Goal: Check status: Check status

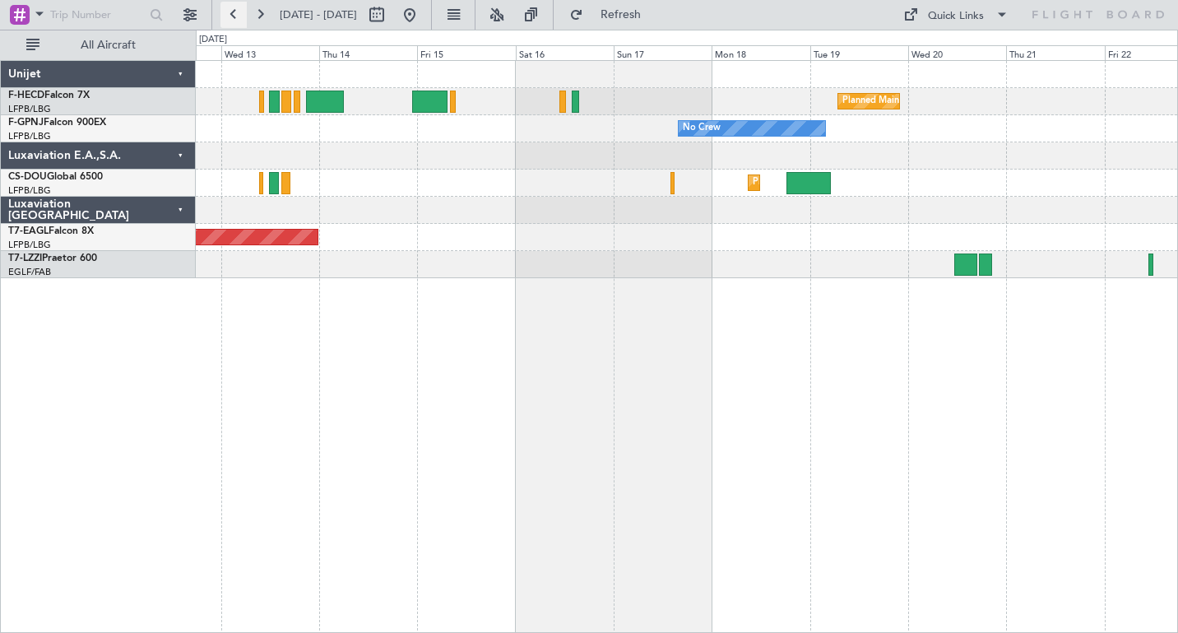
click at [232, 13] on button at bounding box center [233, 15] width 26 height 26
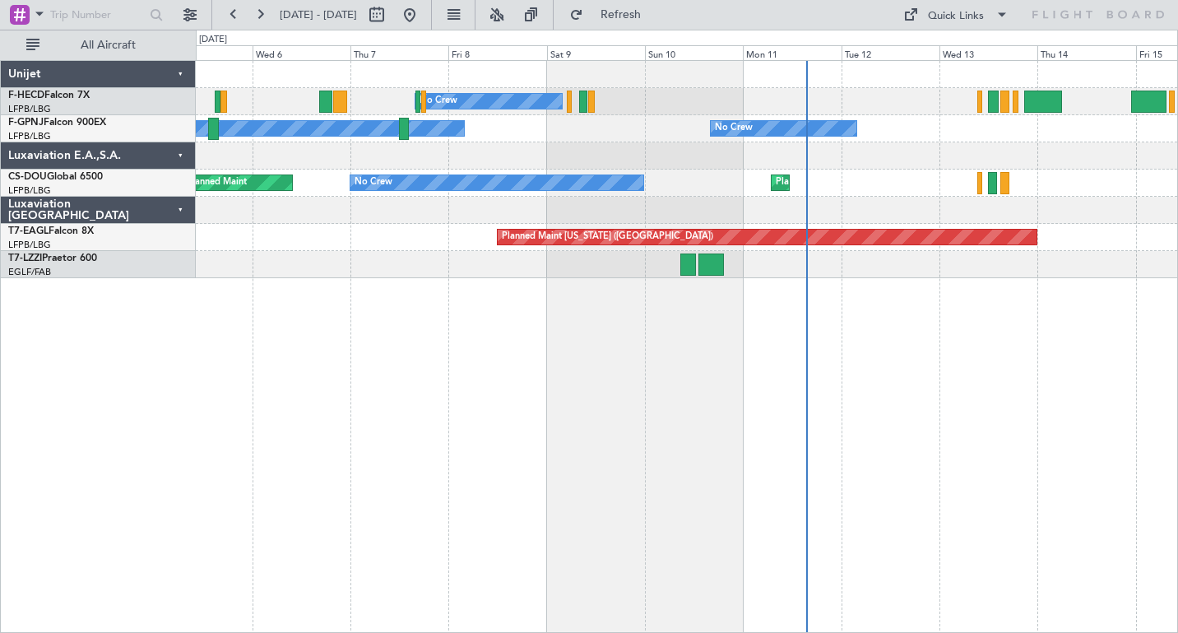
click at [184, 346] on div "No Crew No Crew No Crew No Crew No Crew Planned Maint No Crew Planned Maint Par…" at bounding box center [589, 331] width 1178 height 603
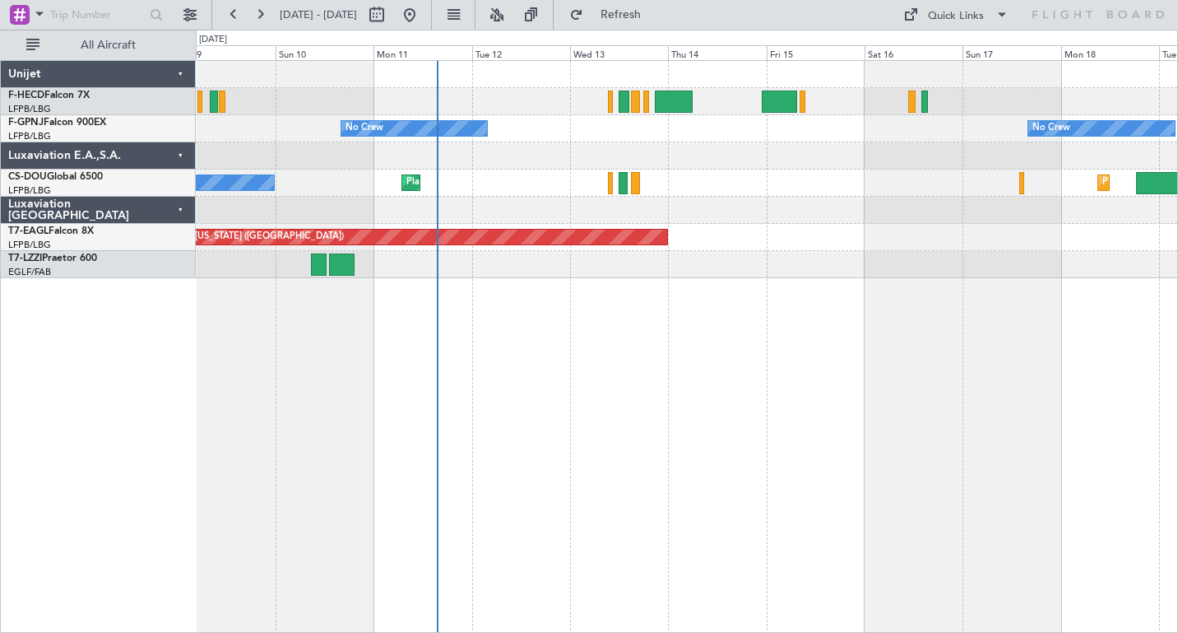
click at [633, 322] on div "No Crew Planned Maint Paris (Le Bourget) No Crew No Crew No Crew No Crew Planne…" at bounding box center [687, 346] width 982 height 573
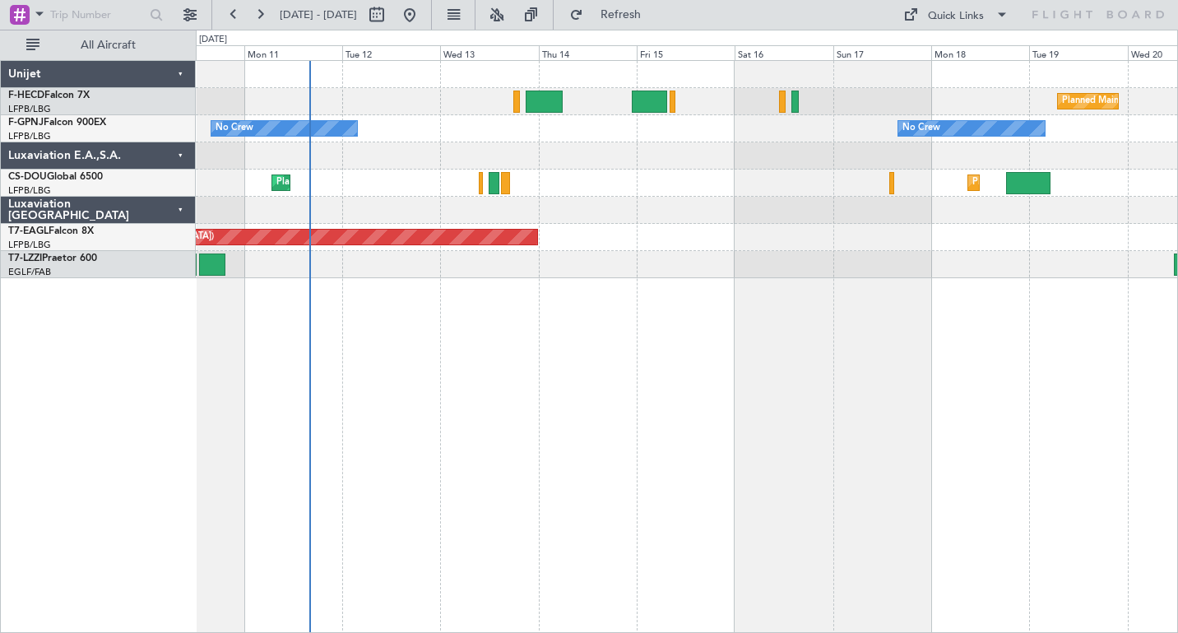
click at [624, 312] on div "Planned Maint [GEOGRAPHIC_DATA] ([GEOGRAPHIC_DATA]) No Crew No Crew No Crew No …" at bounding box center [687, 346] width 982 height 573
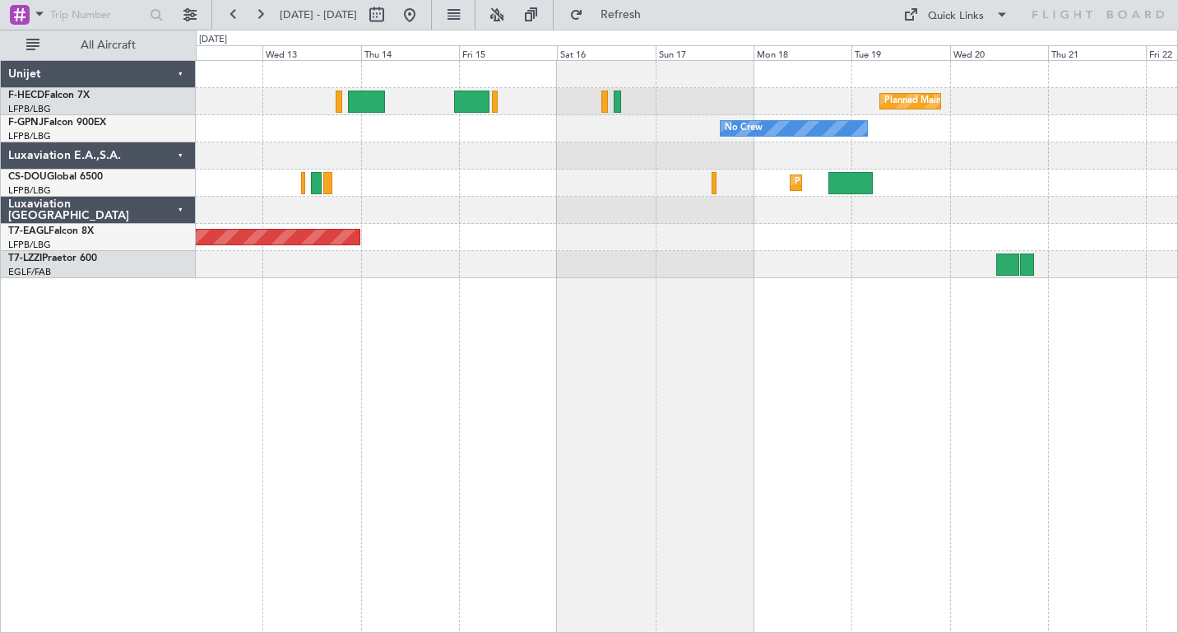
click at [588, 326] on div "Planned Maint [GEOGRAPHIC_DATA] ([GEOGRAPHIC_DATA]) No Crew No Crew No Crew Pla…" at bounding box center [687, 346] width 982 height 573
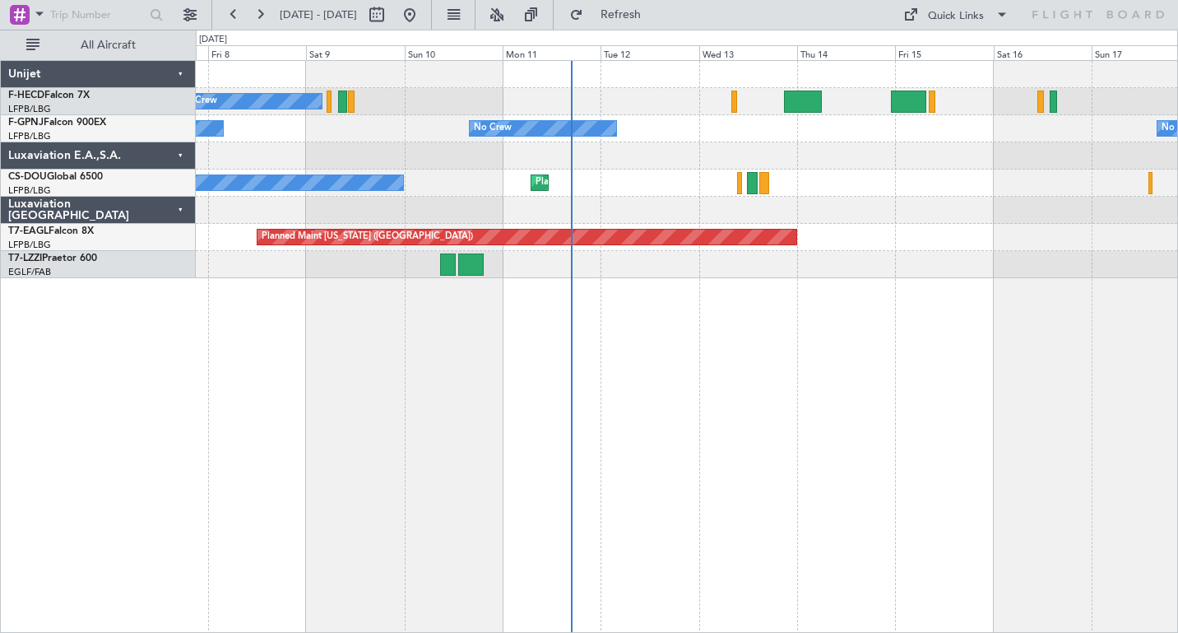
click at [817, 185] on div "No Crew Planned Maint [GEOGRAPHIC_DATA] ([GEOGRAPHIC_DATA]) Planned Maint [GEOG…" at bounding box center [686, 182] width 981 height 27
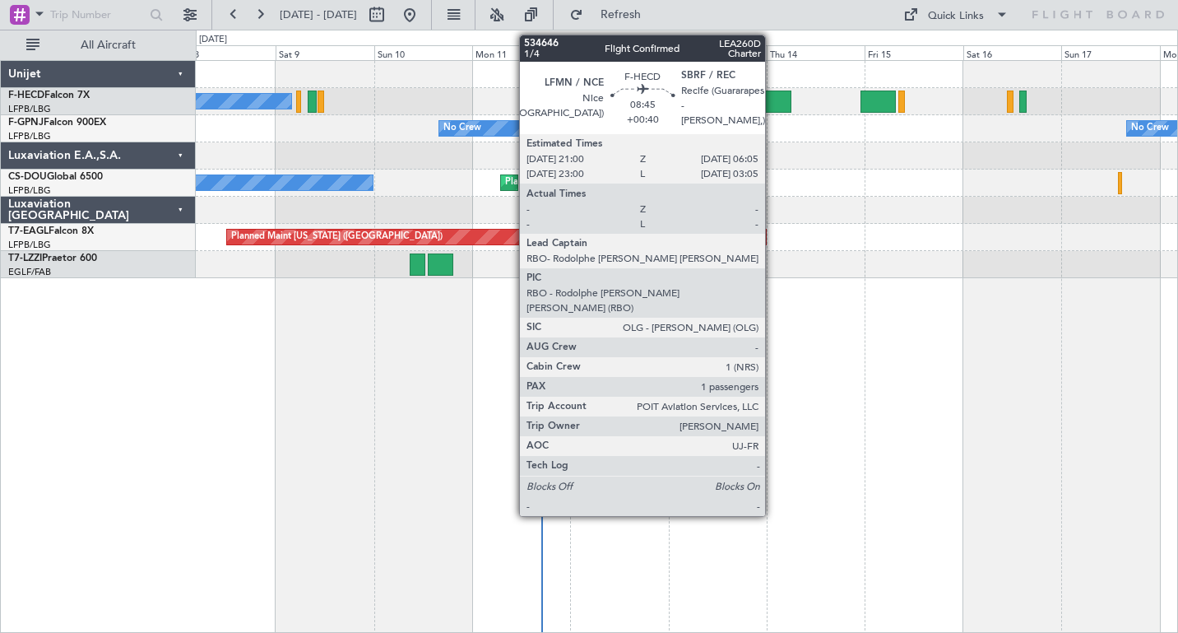
click at [773, 100] on div at bounding box center [773, 101] width 38 height 22
